Goal: Transaction & Acquisition: Book appointment/travel/reservation

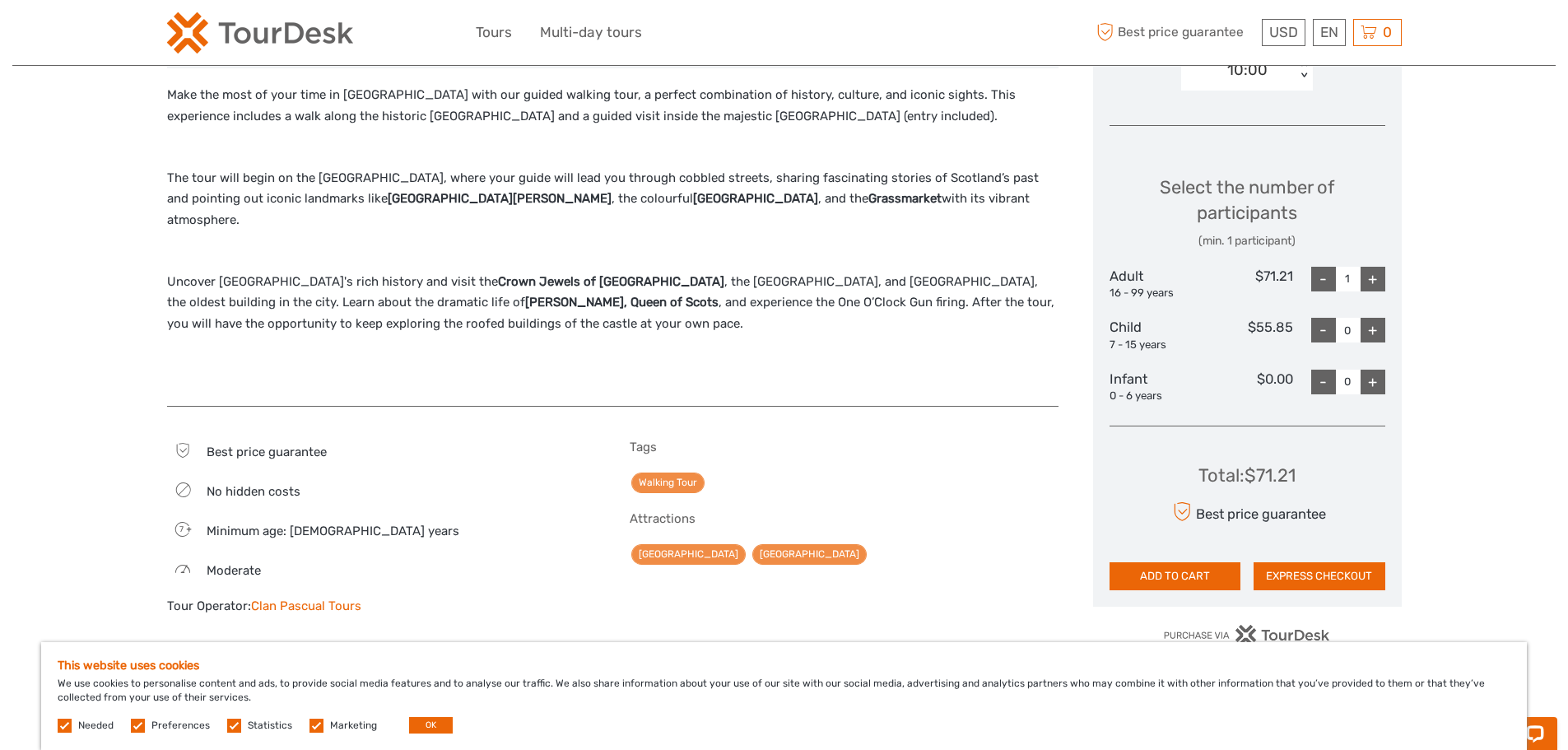
scroll to position [658, 0]
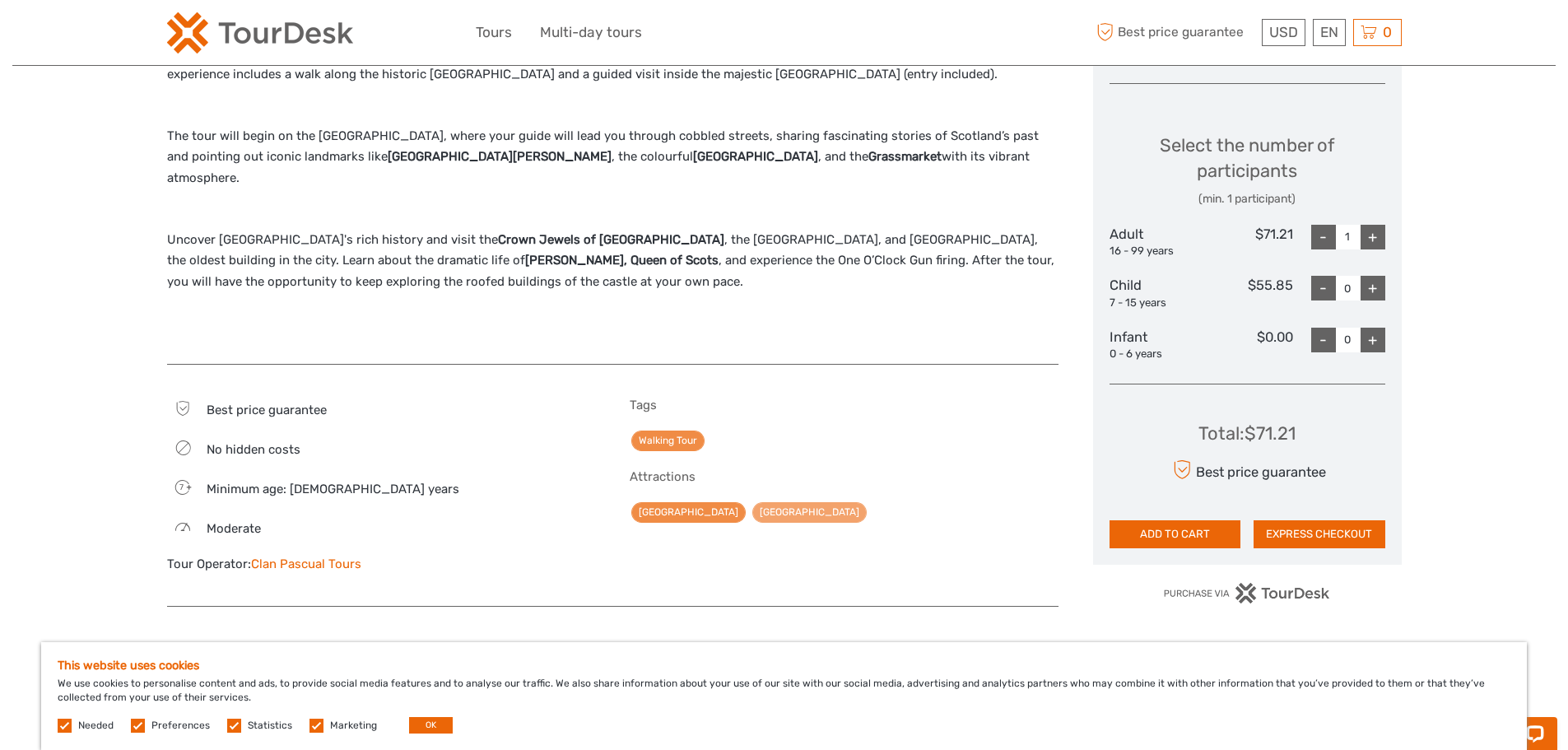
click at [784, 502] on link "[GEOGRAPHIC_DATA]" at bounding box center [810, 512] width 115 height 20
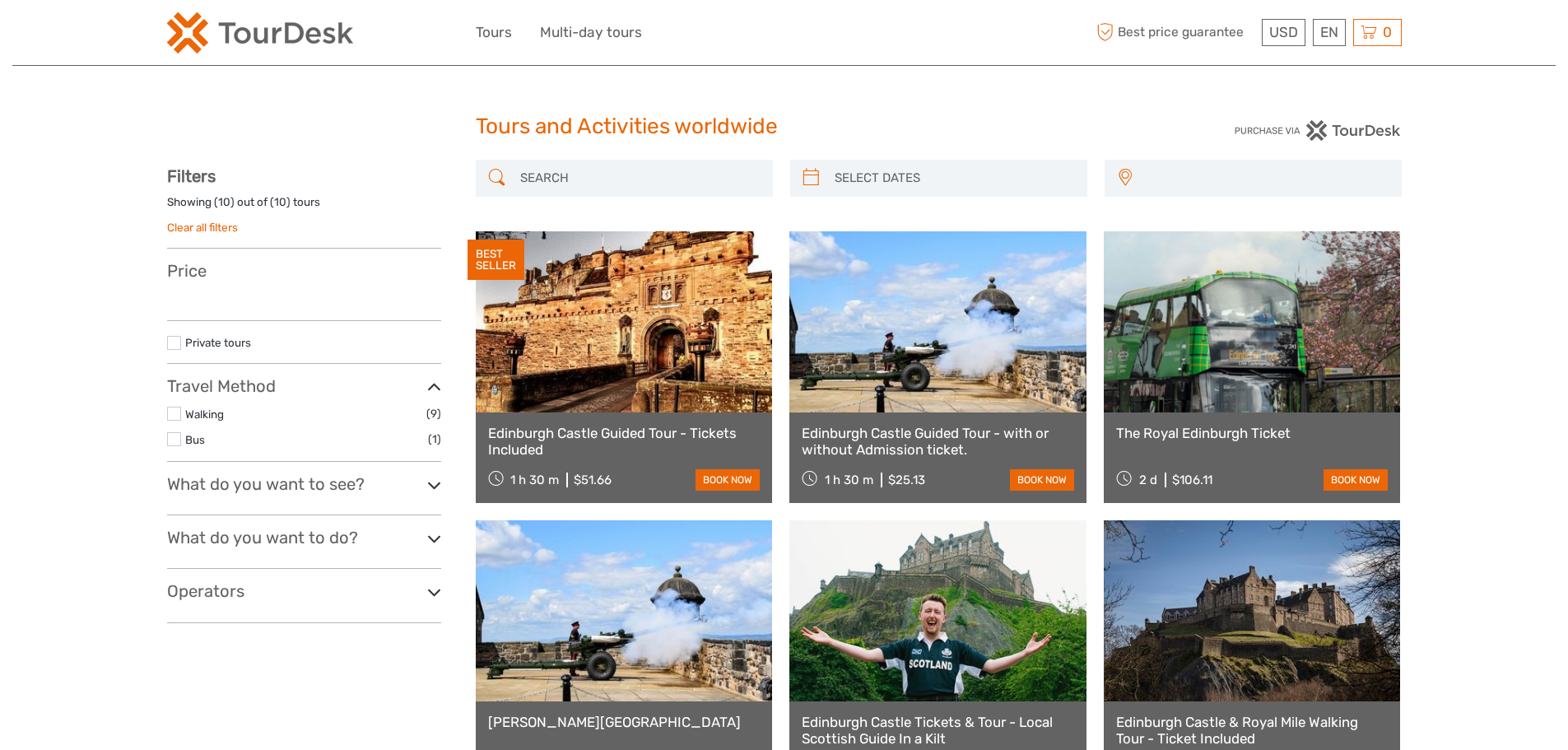
select select
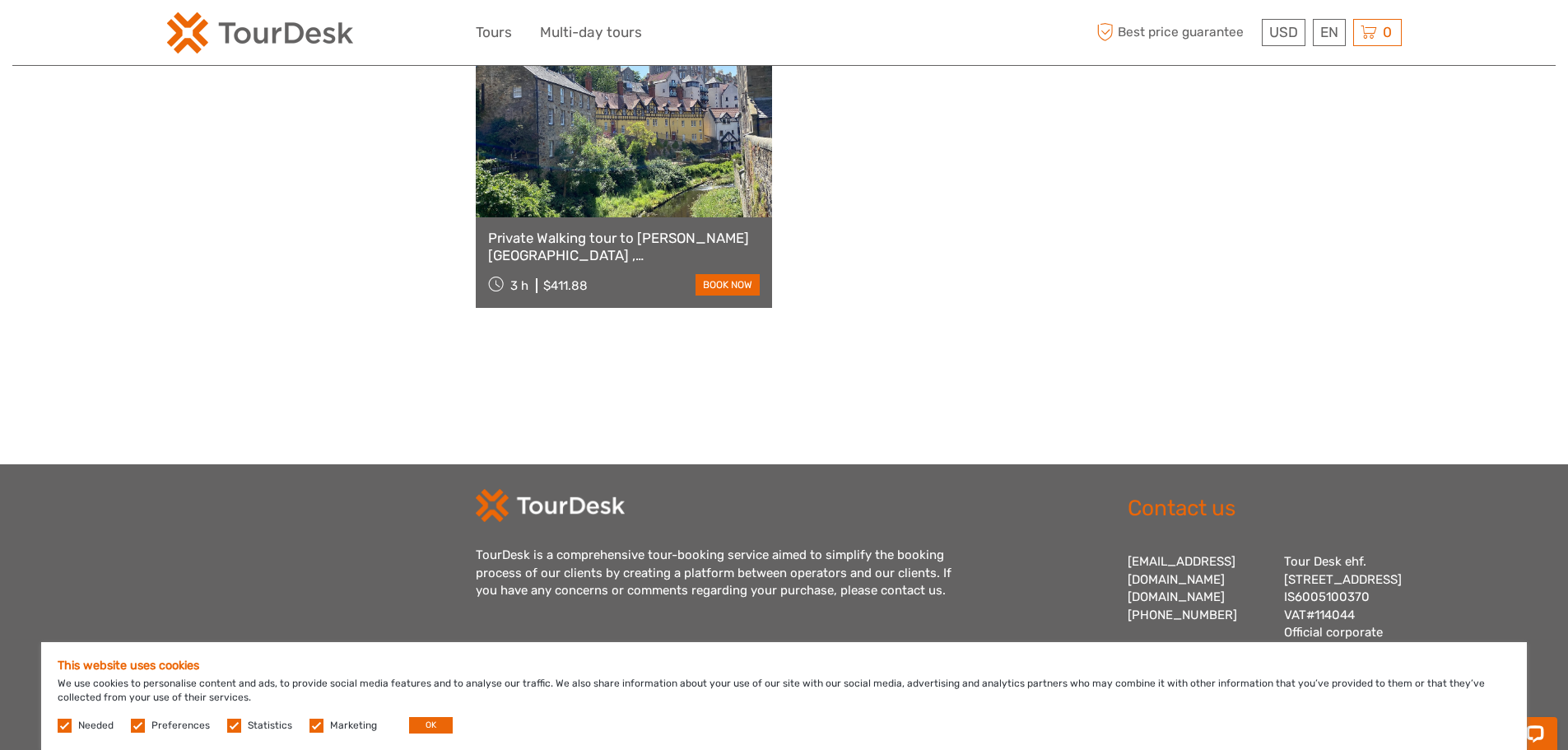
scroll to position [1153, 0]
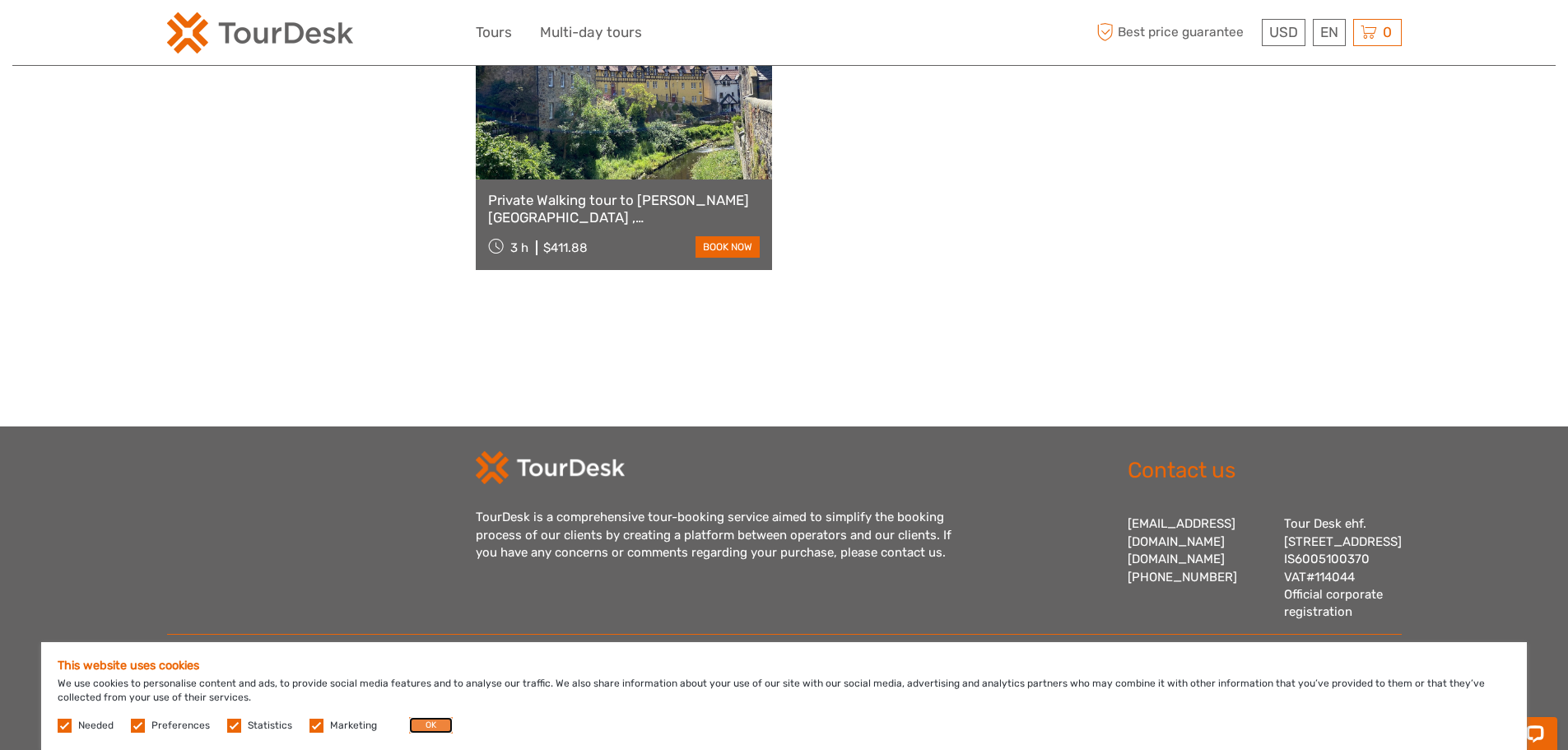
click at [421, 723] on button "OK" at bounding box center [431, 725] width 43 height 16
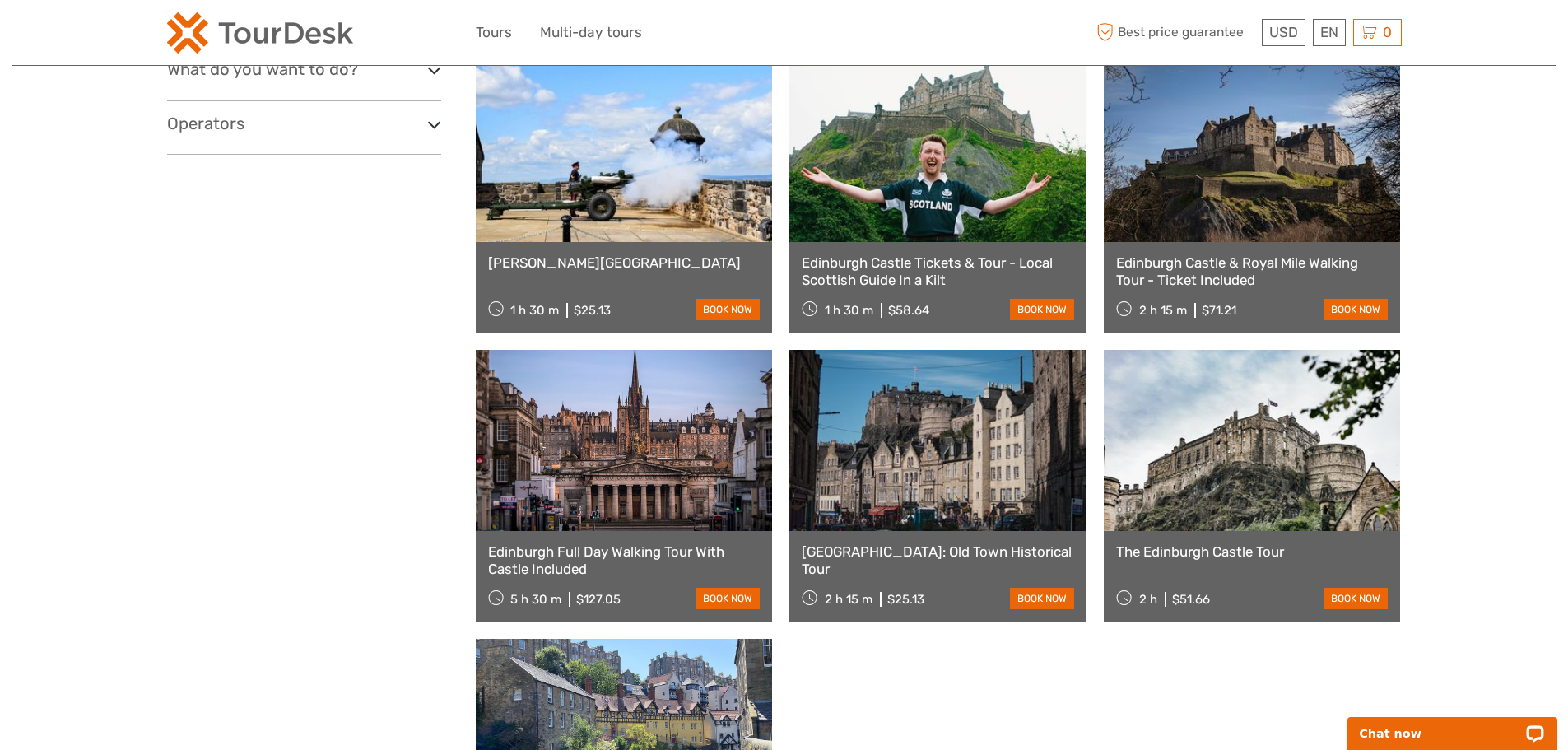
scroll to position [0, 0]
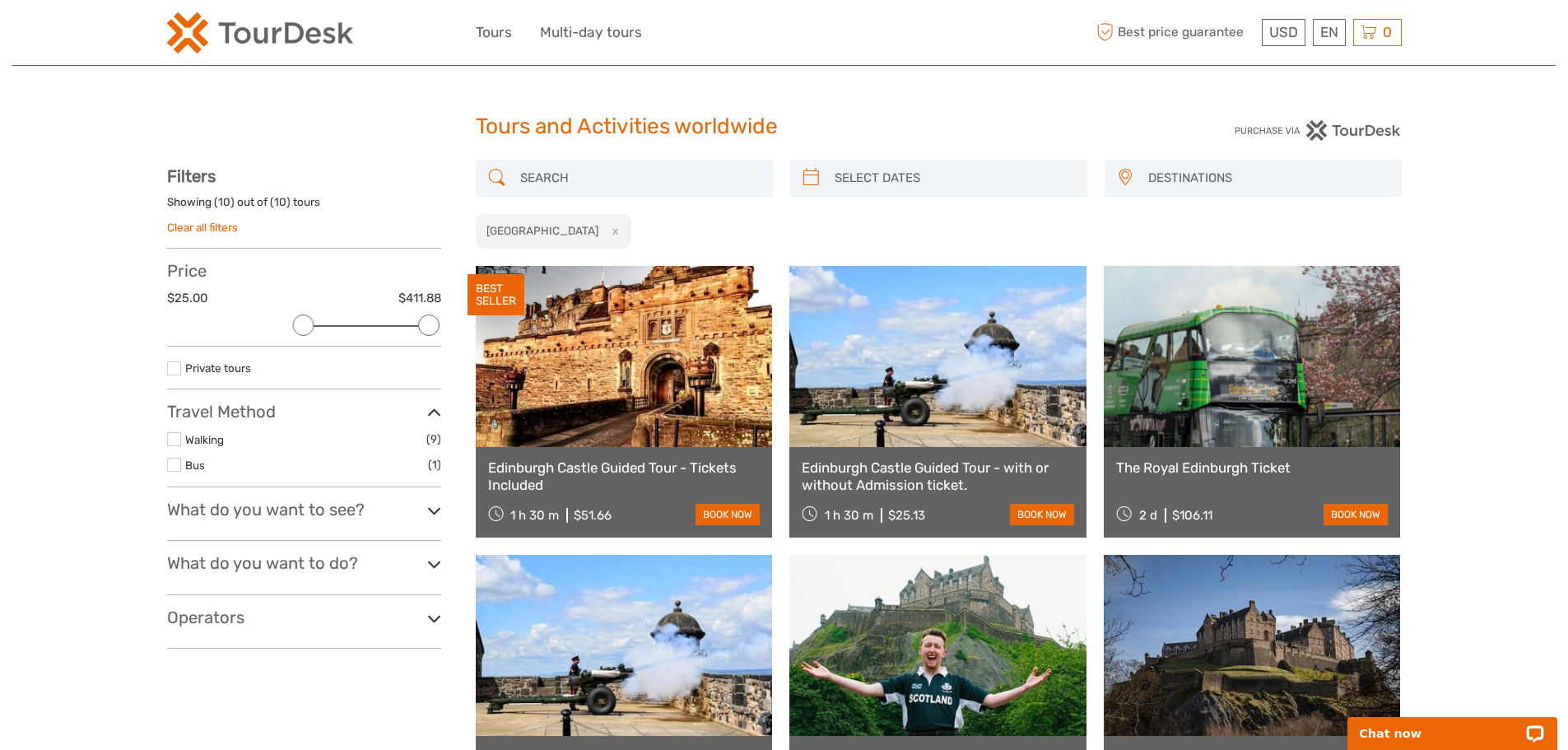
click at [1349, 132] on img at bounding box center [1317, 130] width 167 height 20
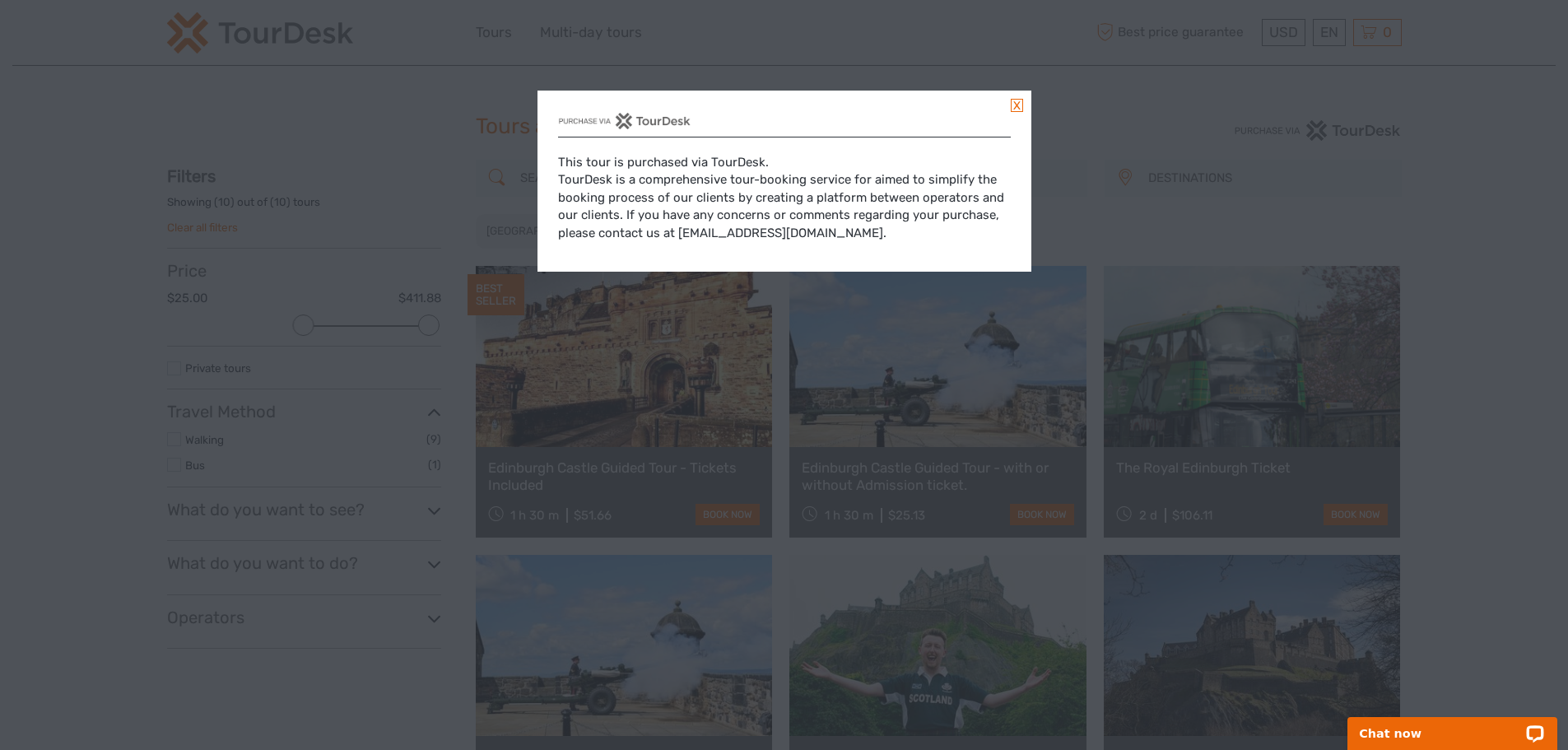
click at [1018, 101] on link at bounding box center [1017, 106] width 13 height 13
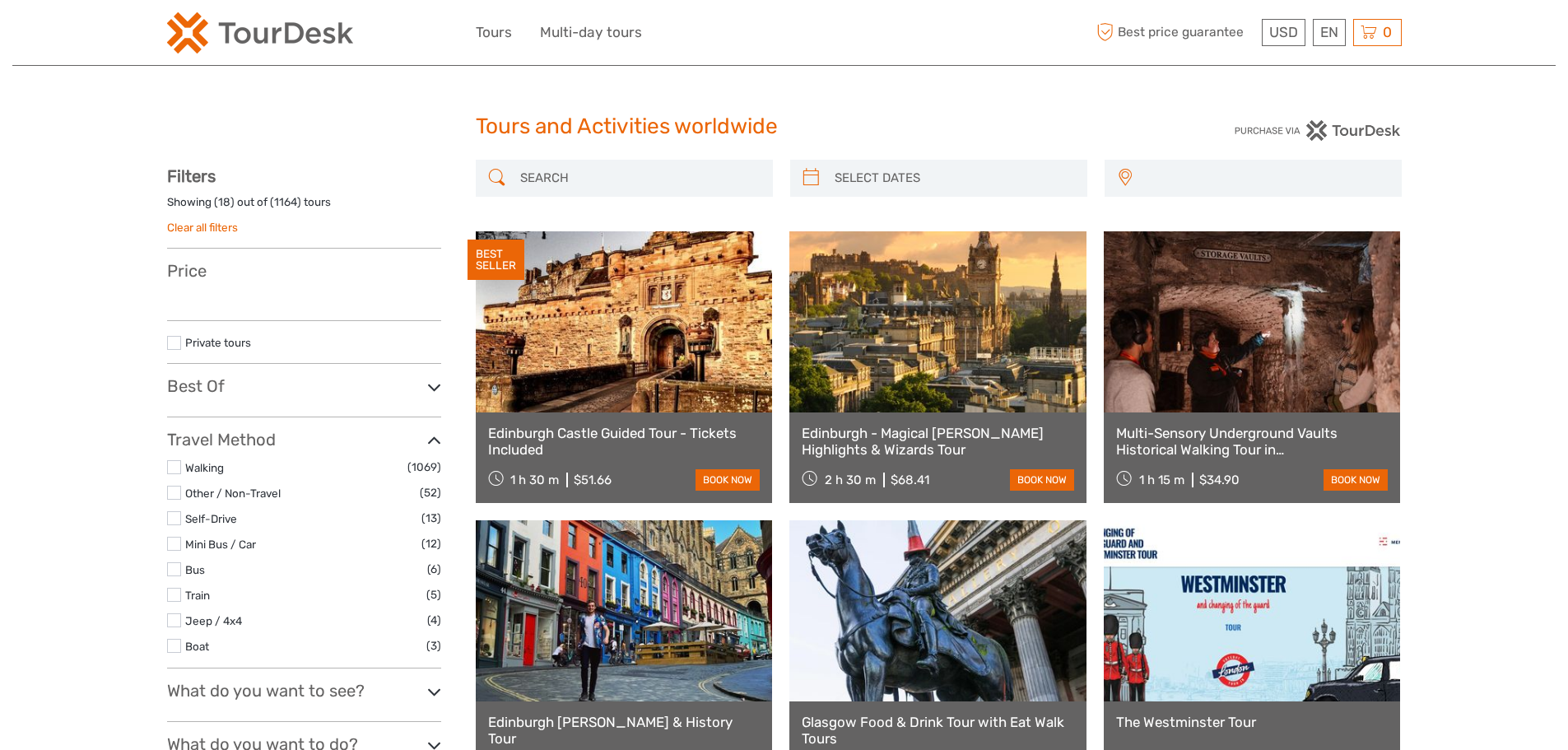
select select
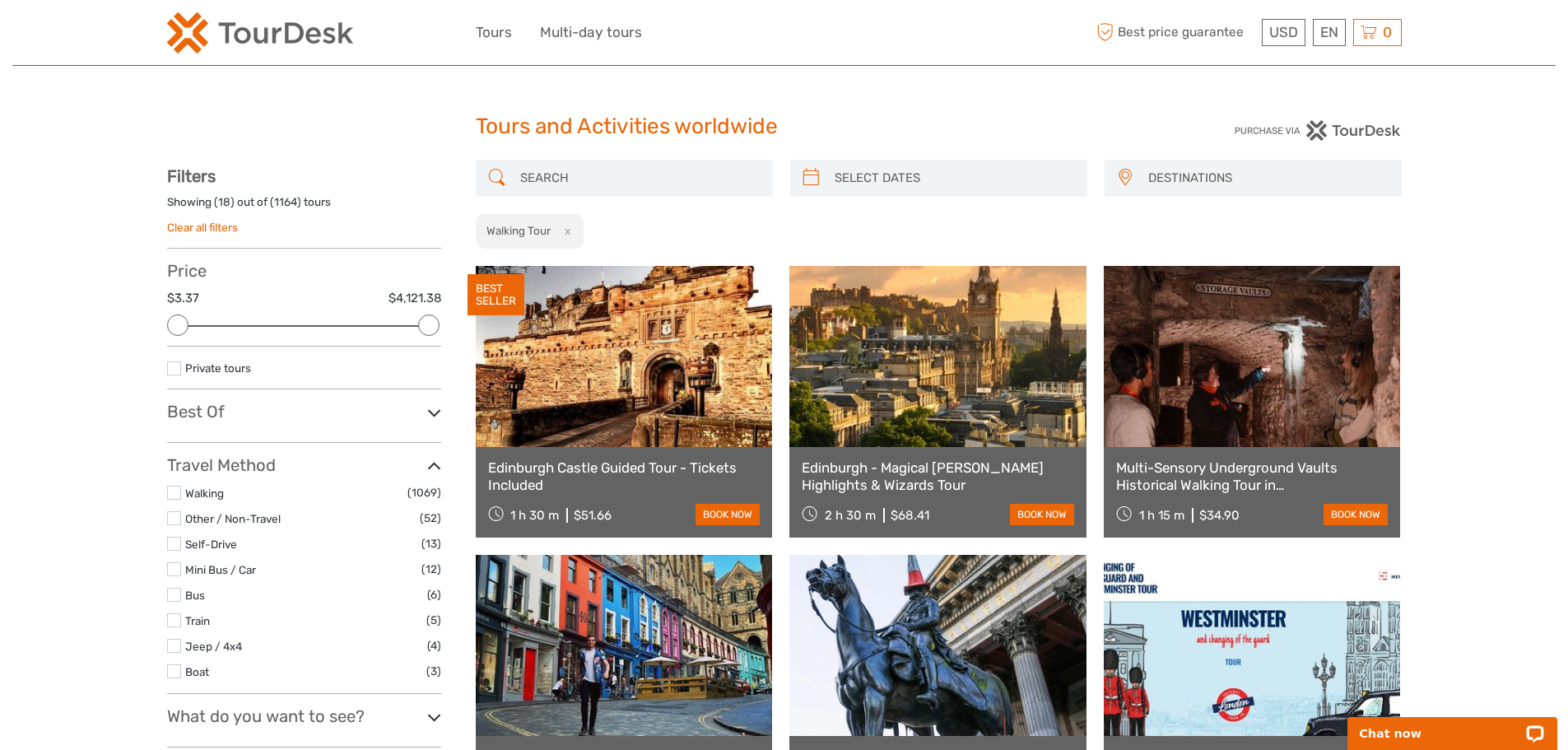
drag, startPoint x: 1227, startPoint y: 54, endPoint x: 1245, endPoint y: 44, distance: 20.6
click at [1228, 54] on div "USD USD € £ EN English Español Deutsch Tours Multi-day tours More Best price gu…" at bounding box center [784, 32] width 1235 height 65
